Goal: Task Accomplishment & Management: Manage account settings

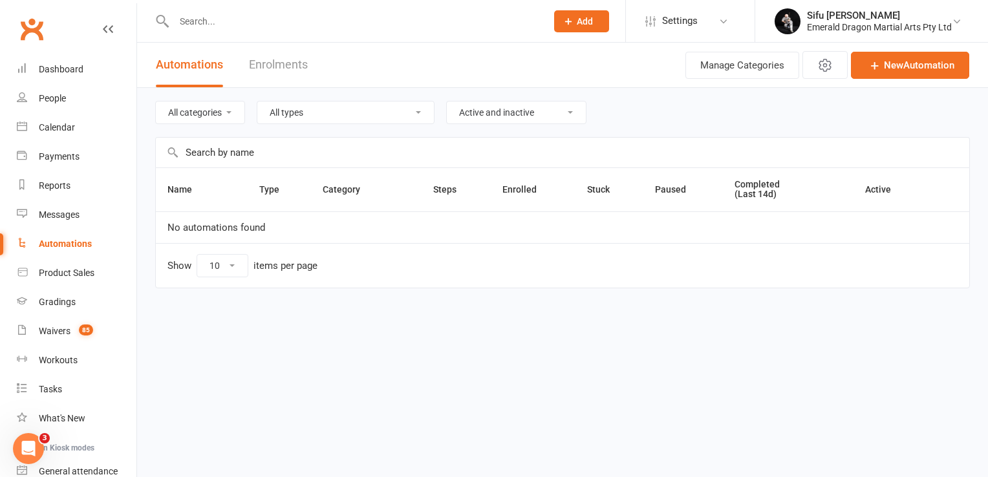
click at [233, 24] on input "text" at bounding box center [353, 21] width 367 height 18
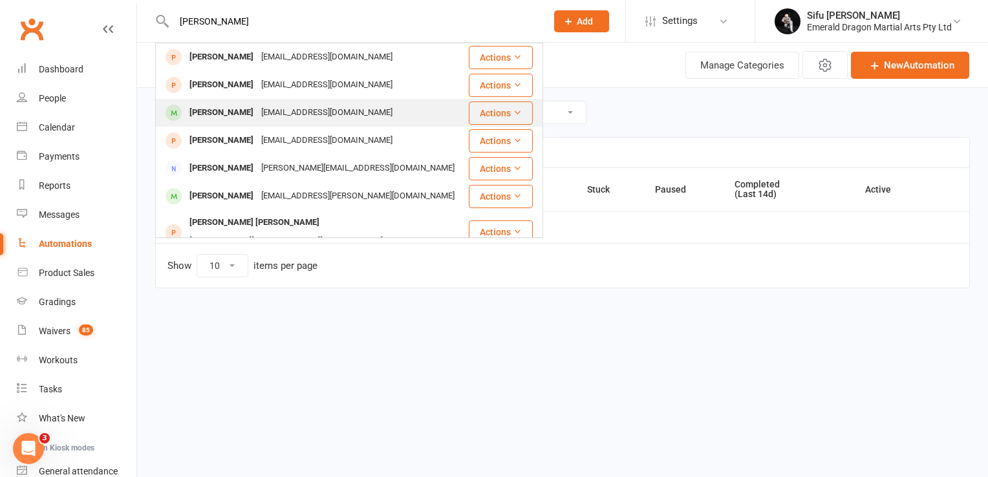
type input "[PERSON_NAME]"
click at [293, 113] on div "[EMAIL_ADDRESS][DOMAIN_NAME]" at bounding box center [326, 112] width 139 height 19
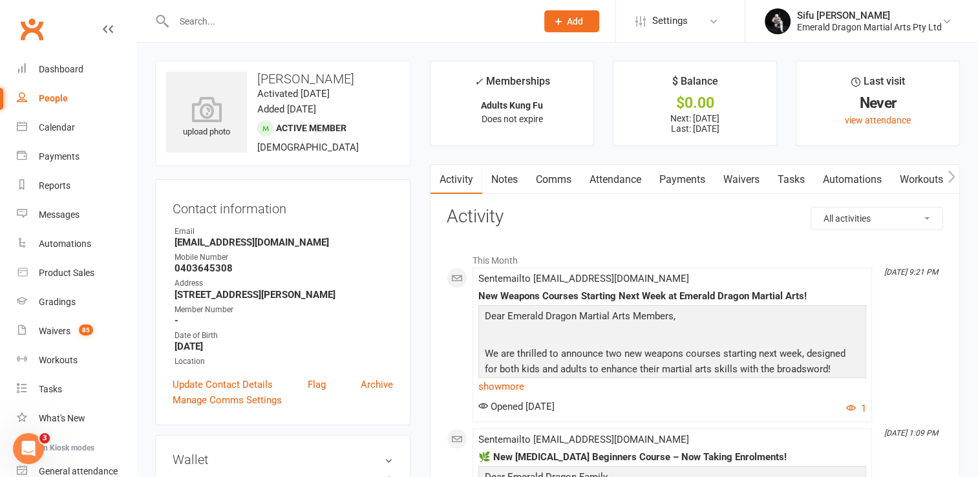
click at [699, 174] on link "Payments" at bounding box center [682, 180] width 64 height 30
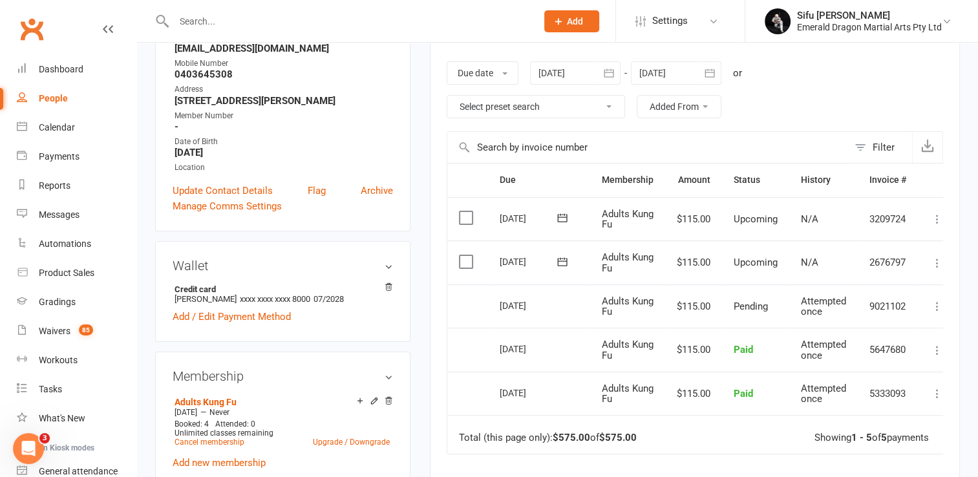
scroll to position [323, 0]
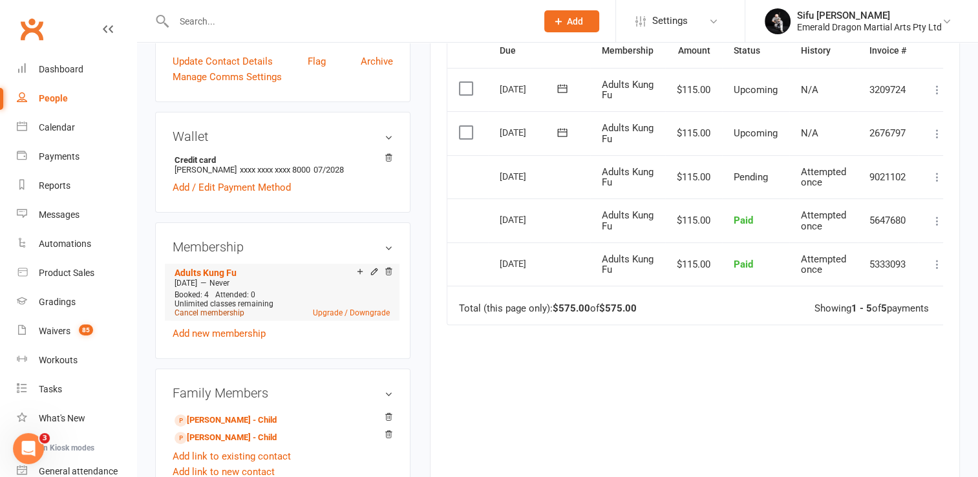
click at [217, 312] on link "Cancel membership" at bounding box center [210, 312] width 70 height 9
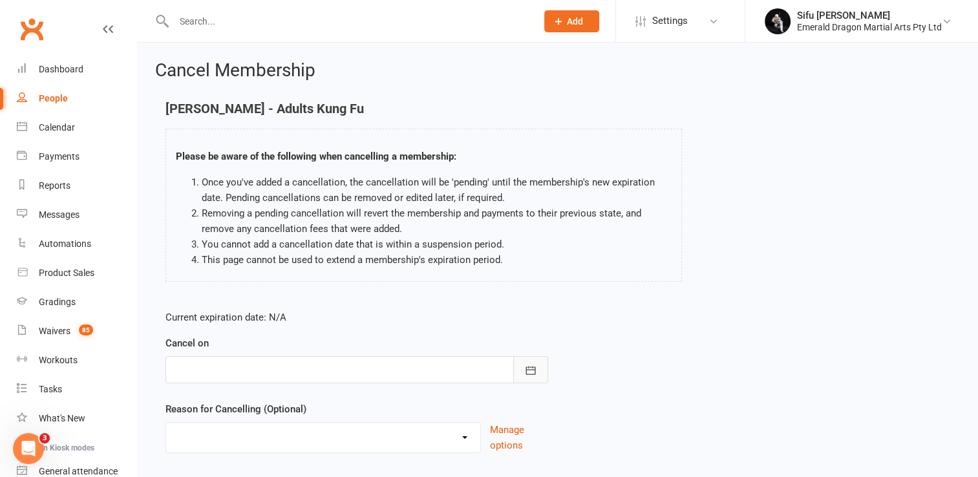
click at [538, 370] on button "button" at bounding box center [530, 369] width 35 height 27
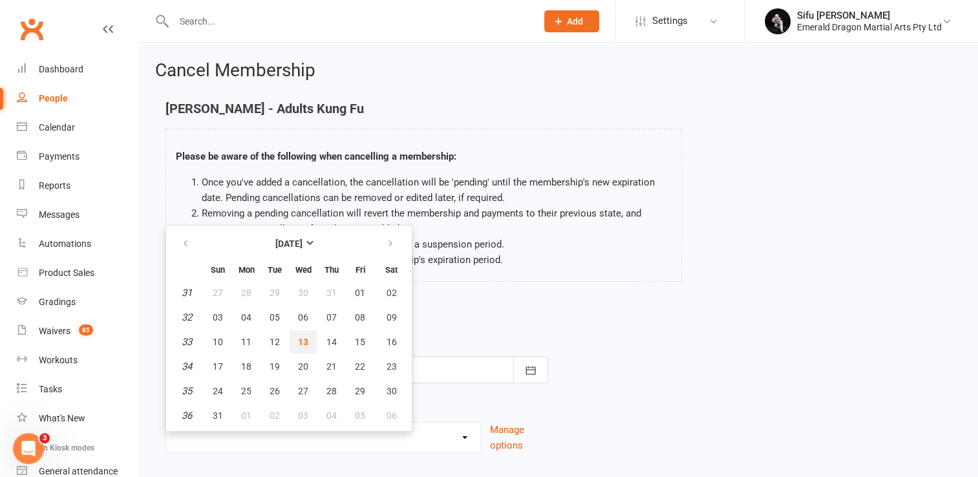
click at [304, 341] on span "13" at bounding box center [303, 342] width 10 height 10
type input "[DATE]"
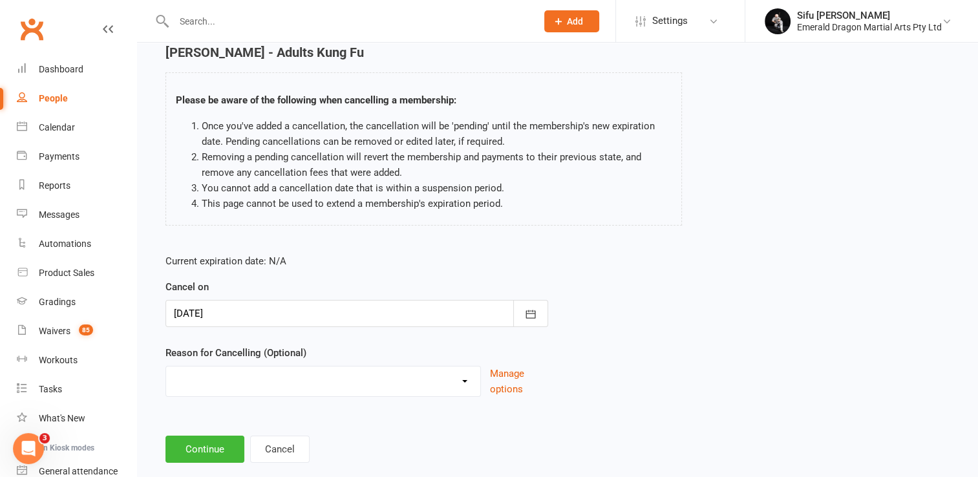
scroll to position [80, 0]
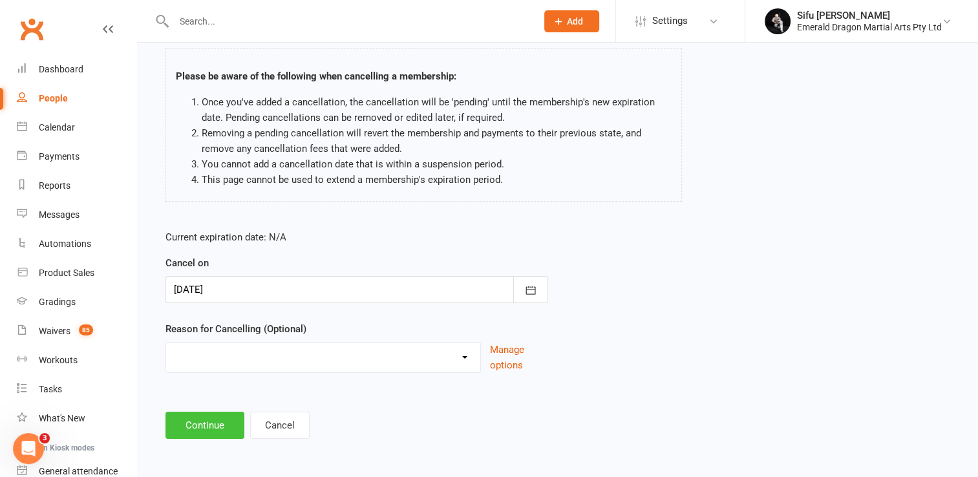
click at [196, 417] on button "Continue" at bounding box center [204, 425] width 79 height 27
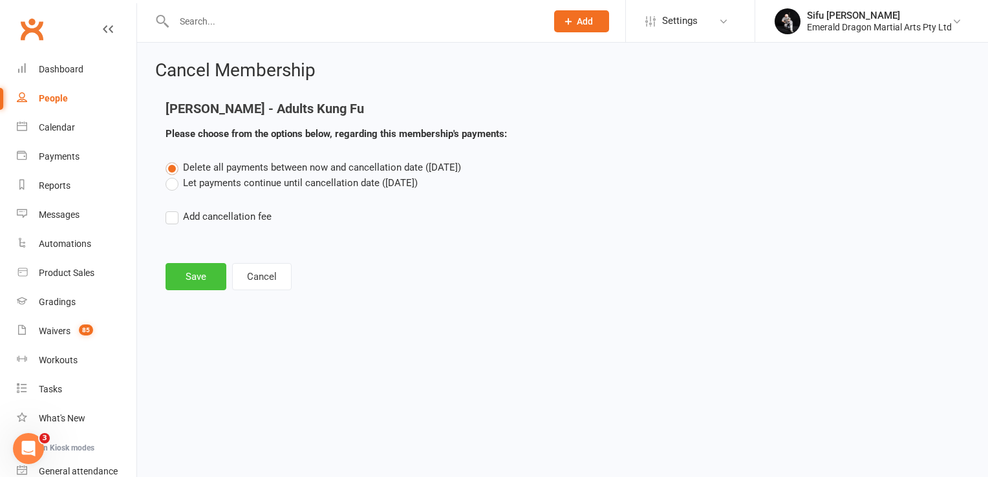
click at [193, 277] on button "Save" at bounding box center [195, 276] width 61 height 27
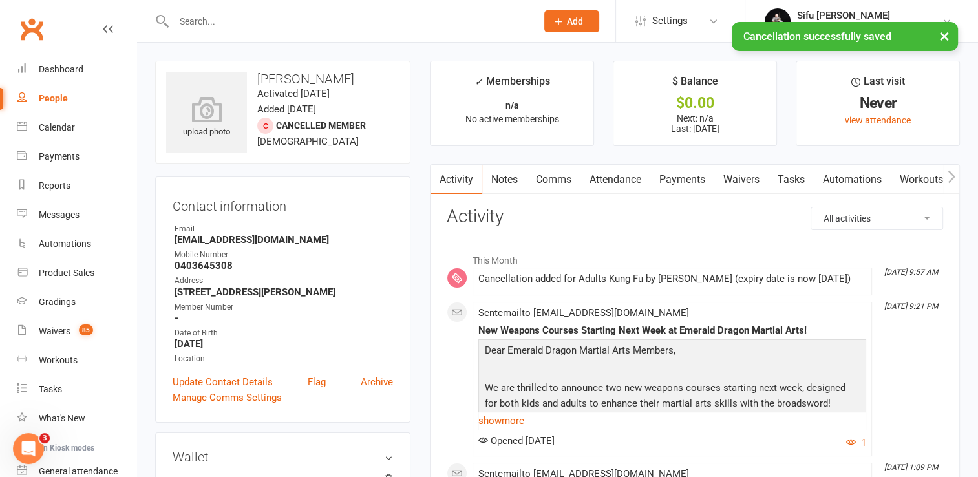
click at [677, 180] on link "Payments" at bounding box center [682, 180] width 64 height 30
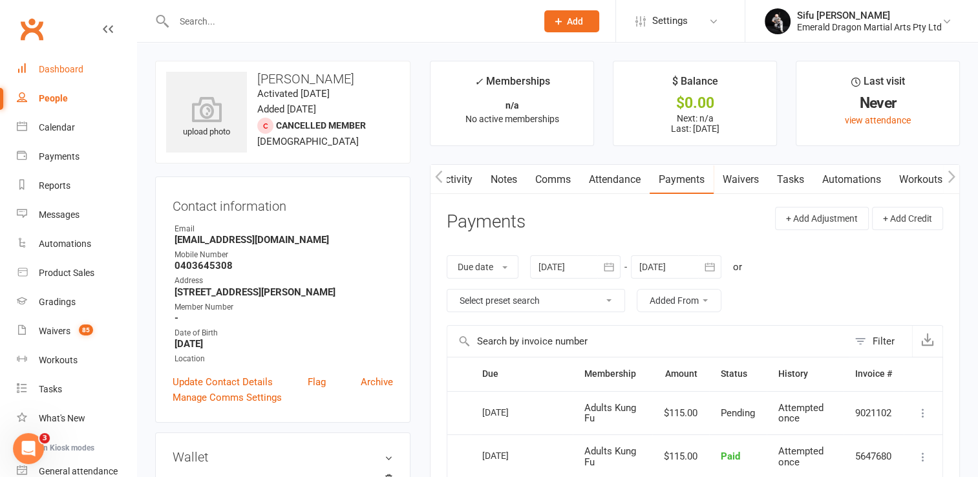
click at [64, 71] on div "Dashboard" at bounding box center [61, 69] width 45 height 10
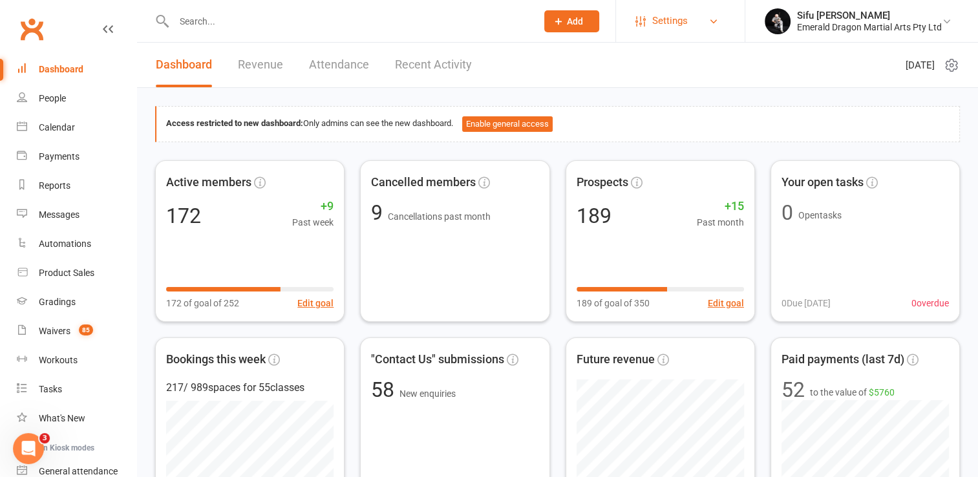
click at [682, 21] on span "Settings" at bounding box center [670, 20] width 36 height 29
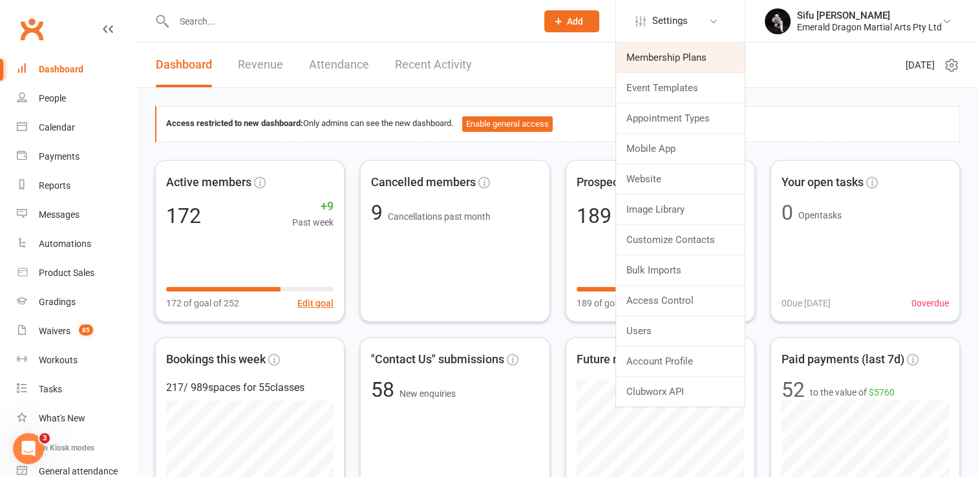
click at [682, 58] on link "Membership Plans" at bounding box center [680, 58] width 129 height 30
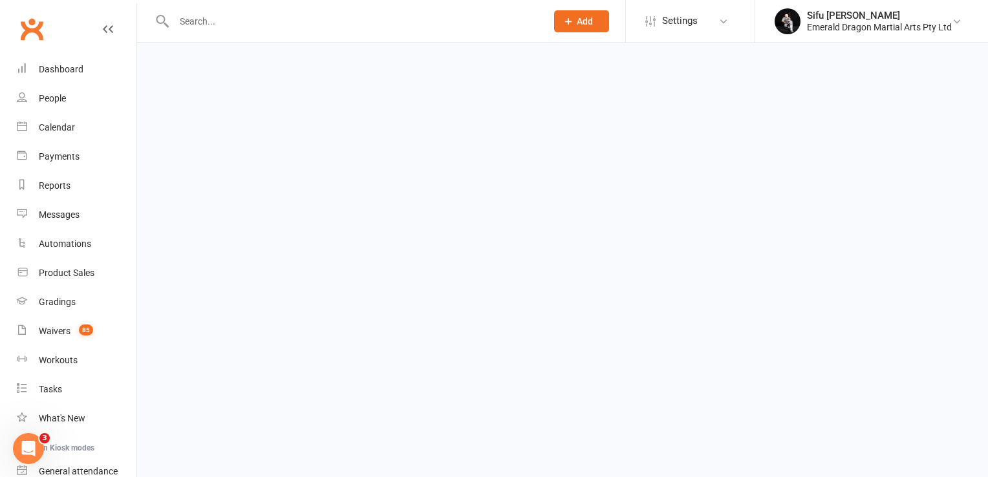
select select "100"
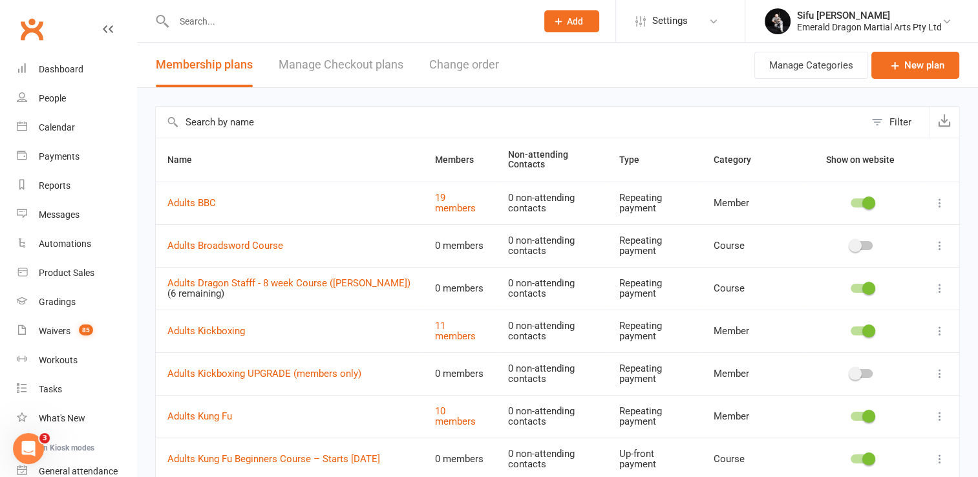
click at [198, 19] on input "text" at bounding box center [348, 21] width 357 height 18
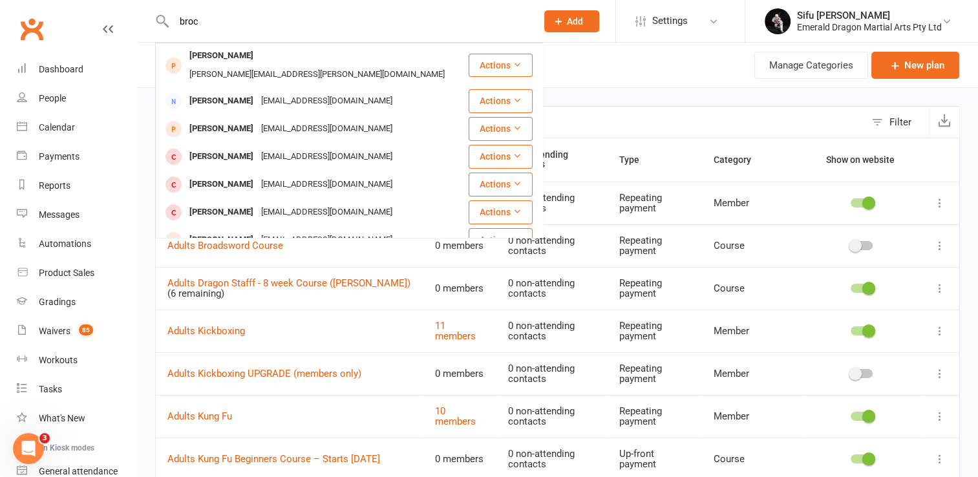
type input "[PERSON_NAME]"
